Goal: Task Accomplishment & Management: Manage account settings

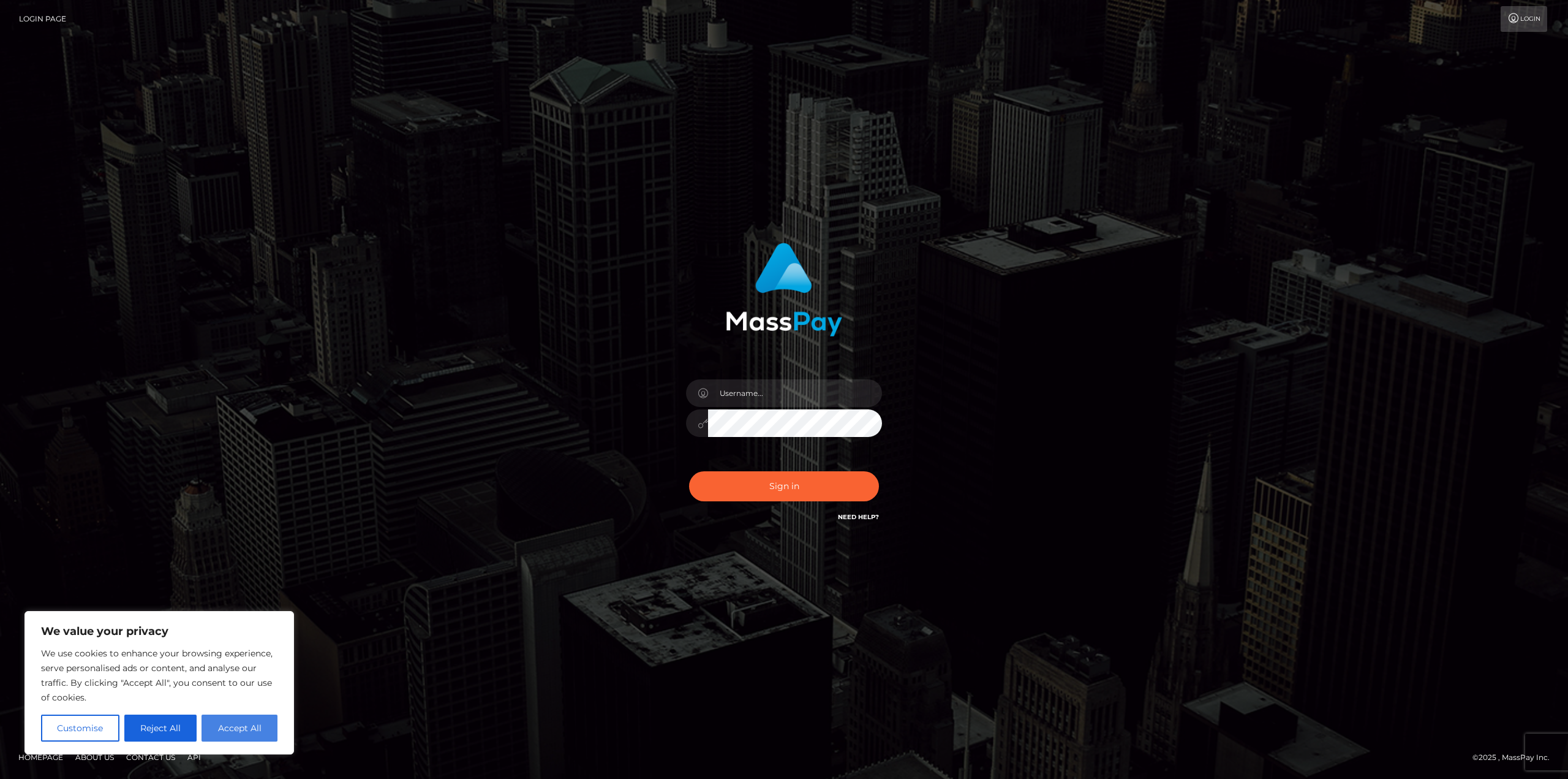
click at [247, 733] on button "Accept All" at bounding box center [239, 728] width 76 height 27
checkbox input "true"
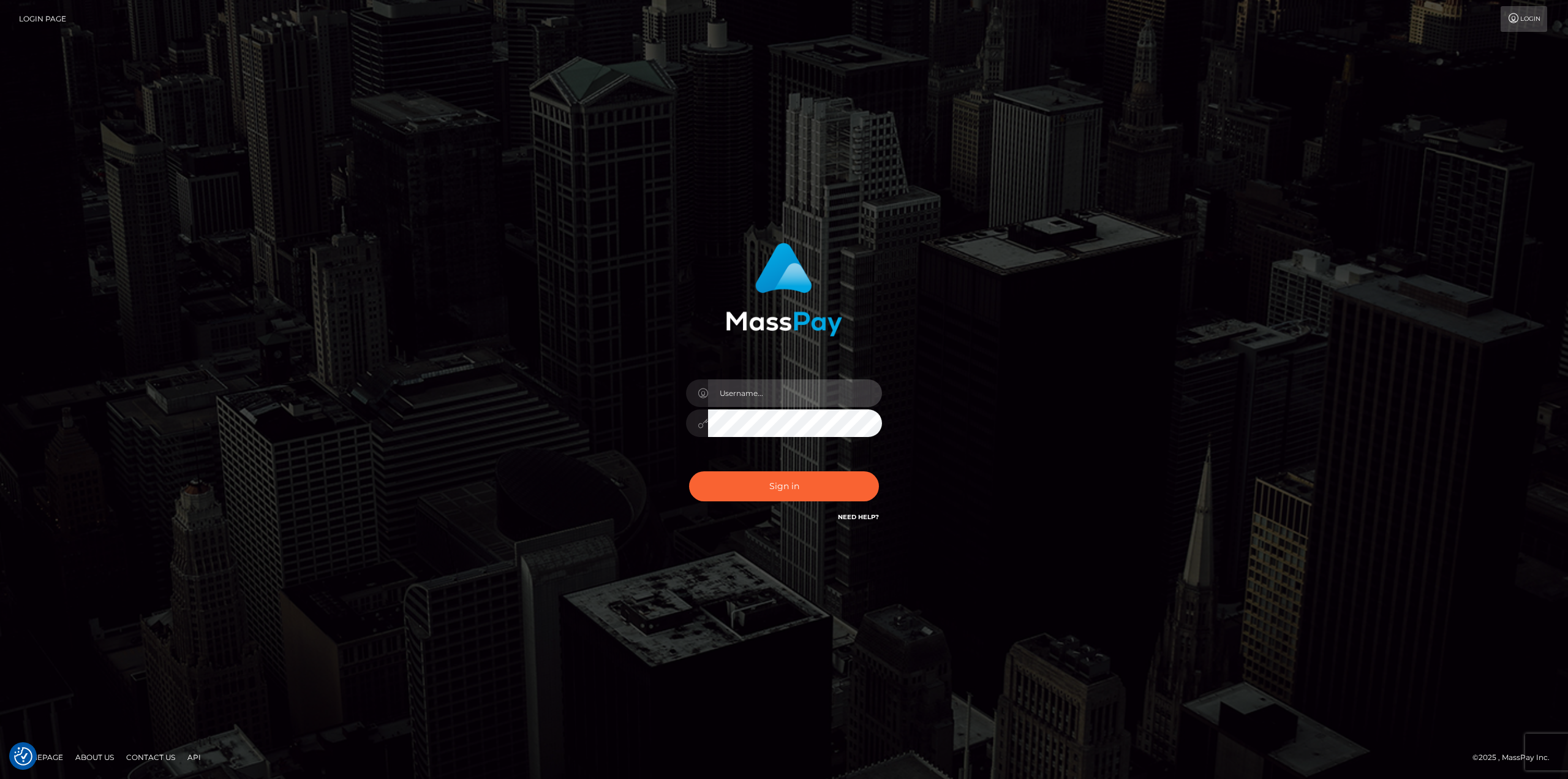
click at [764, 393] on input "text" at bounding box center [795, 393] width 174 height 28
type input "VaniPanini"
click at [689, 471] on button "Sign in" at bounding box center [783, 486] width 190 height 30
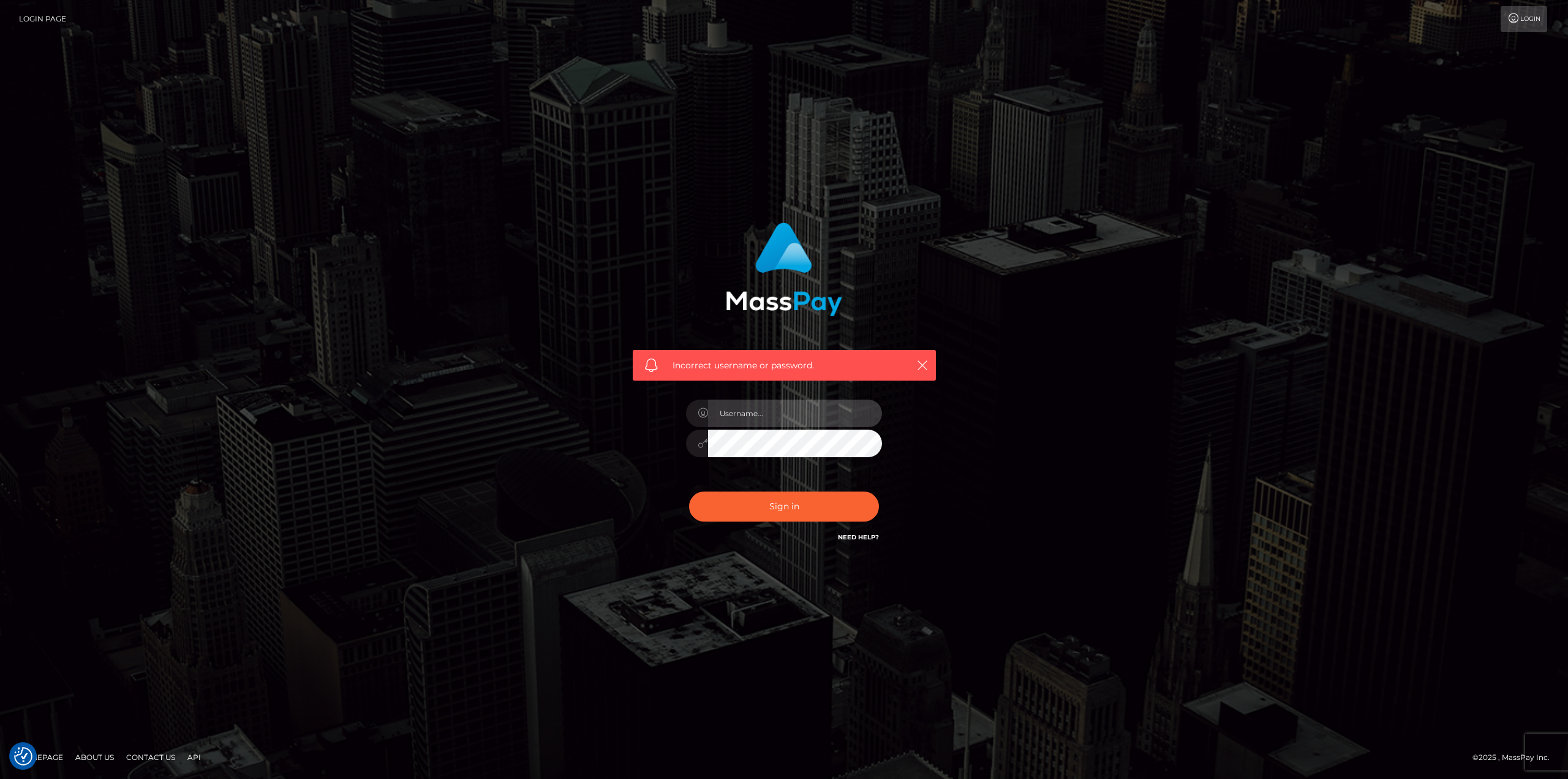
click at [795, 406] on input "text" at bounding box center [795, 413] width 174 height 28
type input "VaniPanini"
click at [689, 492] on button "Sign in" at bounding box center [783, 506] width 190 height 30
click at [1520, 17] on link "Login" at bounding box center [1523, 18] width 47 height 25
